Goal: Task Accomplishment & Management: Manage account settings

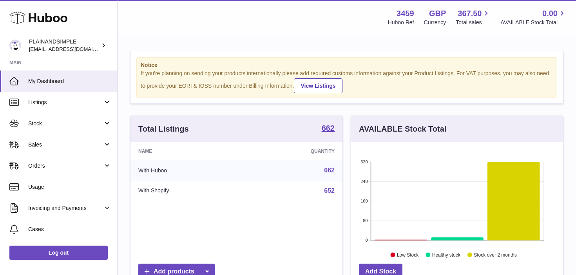
scroll to position [122, 212]
click at [57, 228] on span "Cases" at bounding box center [69, 229] width 83 height 7
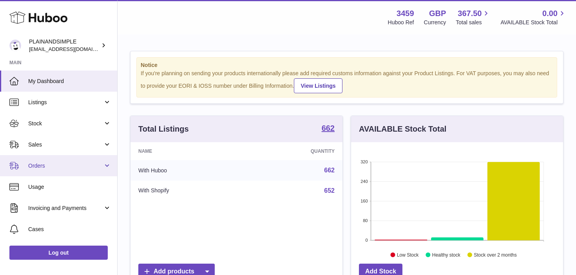
click at [108, 166] on link "Orders" at bounding box center [58, 165] width 117 height 21
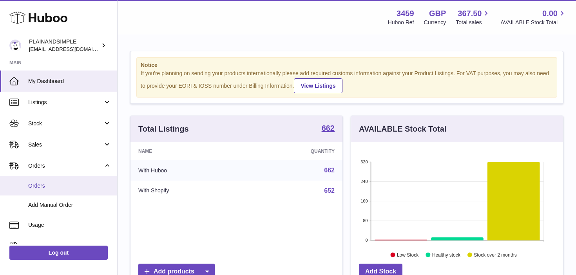
click at [86, 183] on span "Orders" at bounding box center [69, 185] width 83 height 7
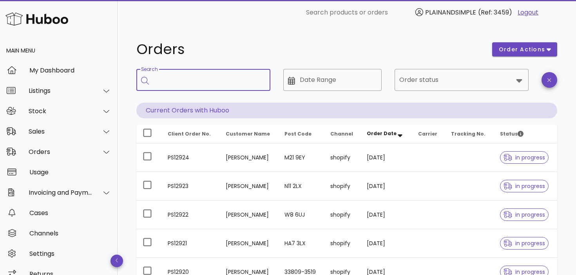
click at [206, 79] on input "Search" at bounding box center [209, 80] width 110 height 13
type input "**********"
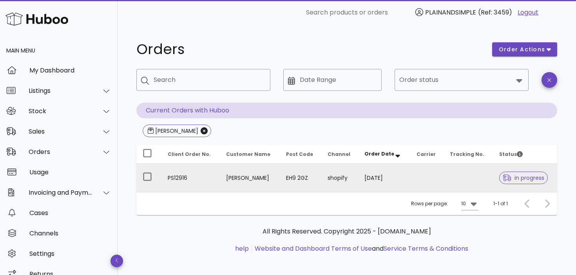
click at [238, 184] on td "[PERSON_NAME]" at bounding box center [250, 178] width 60 height 28
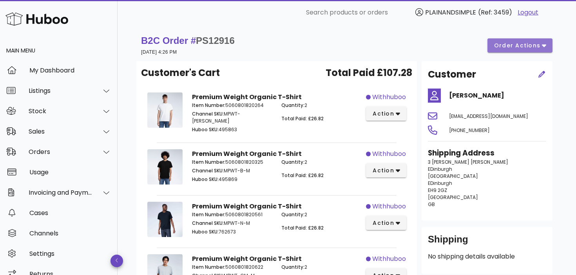
click at [524, 44] on span "order actions" at bounding box center [517, 46] width 47 height 8
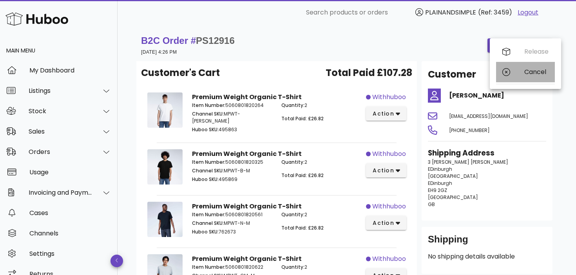
click at [526, 72] on div "Cancel" at bounding box center [536, 71] width 24 height 7
